Goal: Navigation & Orientation: Find specific page/section

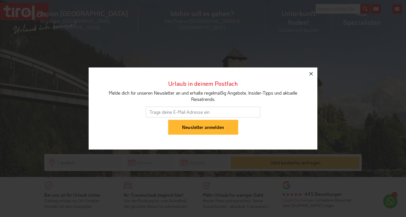
click at [312, 77] on icon "button" at bounding box center [311, 73] width 7 height 7
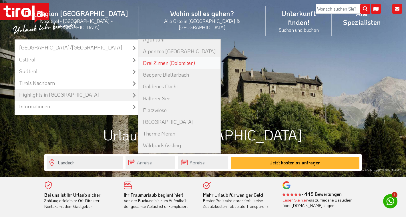
scroll to position [20, 0]
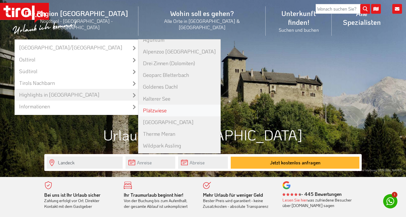
click at [184, 105] on link "Plätzwiese" at bounding box center [179, 111] width 82 height 12
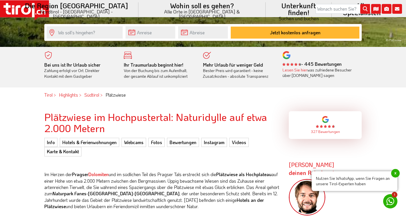
scroll to position [132, 0]
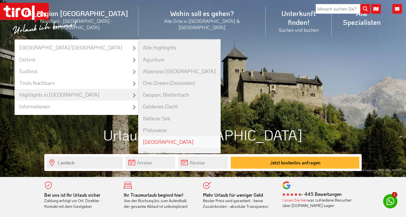
click at [173, 136] on link "[GEOGRAPHIC_DATA]" at bounding box center [179, 142] width 82 height 12
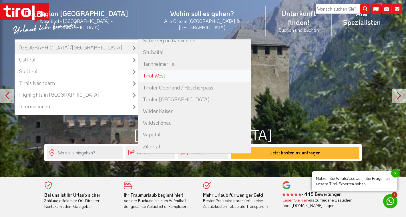
scroll to position [219, 0]
click at [179, 70] on link "Tirol West" at bounding box center [194, 76] width 112 height 12
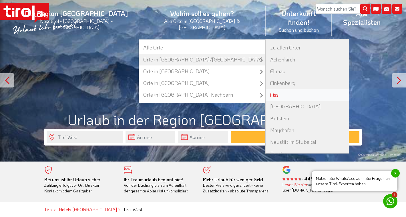
click at [266, 89] on link "Fiss" at bounding box center [307, 95] width 83 height 12
